Goal: Information Seeking & Learning: Find specific fact

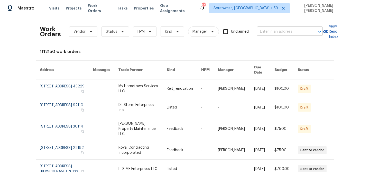
click at [269, 33] on input "text" at bounding box center [282, 32] width 51 height 8
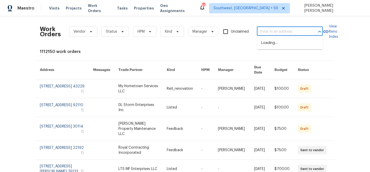
paste input "[STREET_ADDRESS]"
type input "[STREET_ADDRESS]"
click at [271, 43] on li "[STREET_ADDRESS]" at bounding box center [290, 43] width 66 height 8
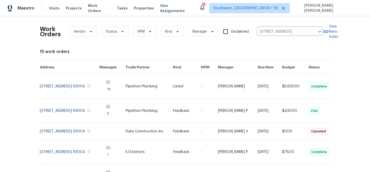
click at [248, 85] on link at bounding box center [238, 86] width 40 height 24
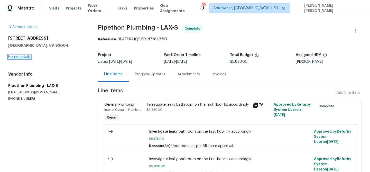
click at [22, 56] on link "Home details" at bounding box center [19, 57] width 22 height 4
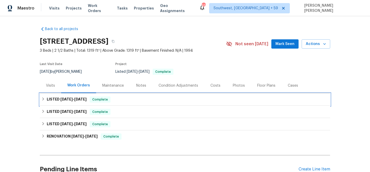
click at [89, 102] on div "LISTED [DATE] - [DATE] Complete" at bounding box center [184, 99] width 287 height 6
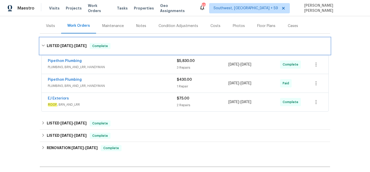
scroll to position [62, 0]
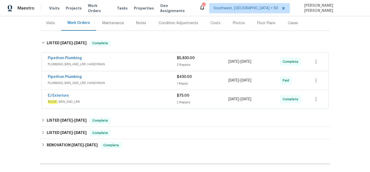
click at [139, 104] on span "ROOF , BRN_AND_LRR" at bounding box center [112, 101] width 129 height 5
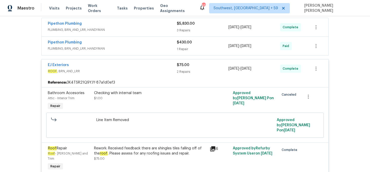
scroll to position [94, 0]
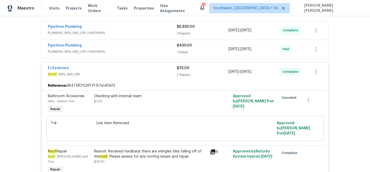
click at [157, 47] on div "Pipethon Plumbing" at bounding box center [112, 46] width 129 height 6
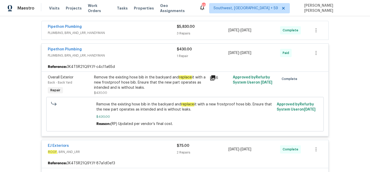
click at [157, 30] on div "Pipethon Plumbing" at bounding box center [112, 27] width 129 height 6
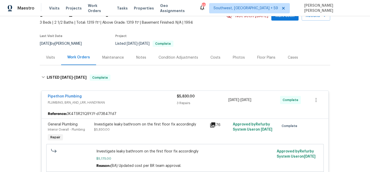
scroll to position [21, 0]
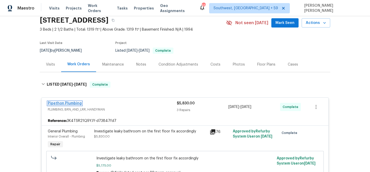
click at [72, 105] on link "Pipethon Plumbing" at bounding box center [65, 103] width 34 height 4
